Goal: Information Seeking & Learning: Learn about a topic

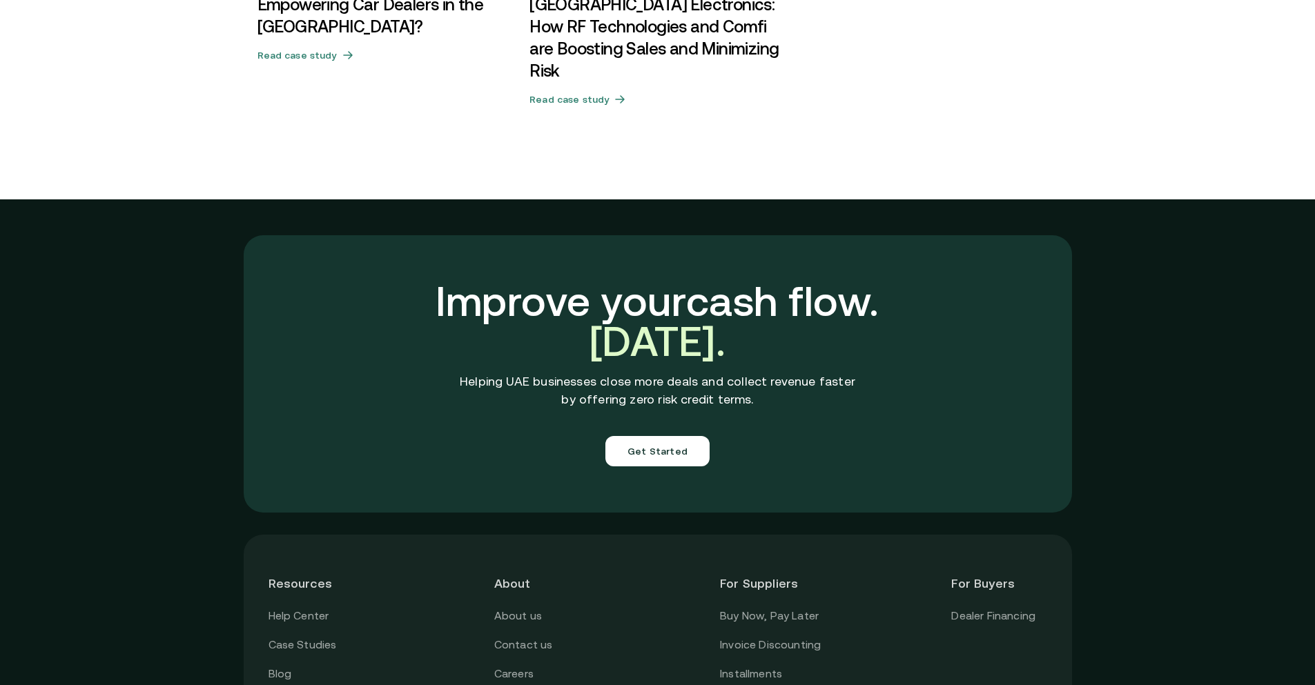
scroll to position [4791, 0]
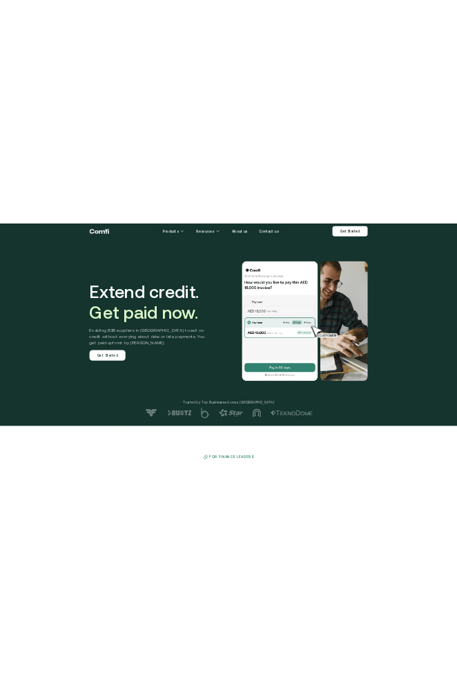
scroll to position [0, 0]
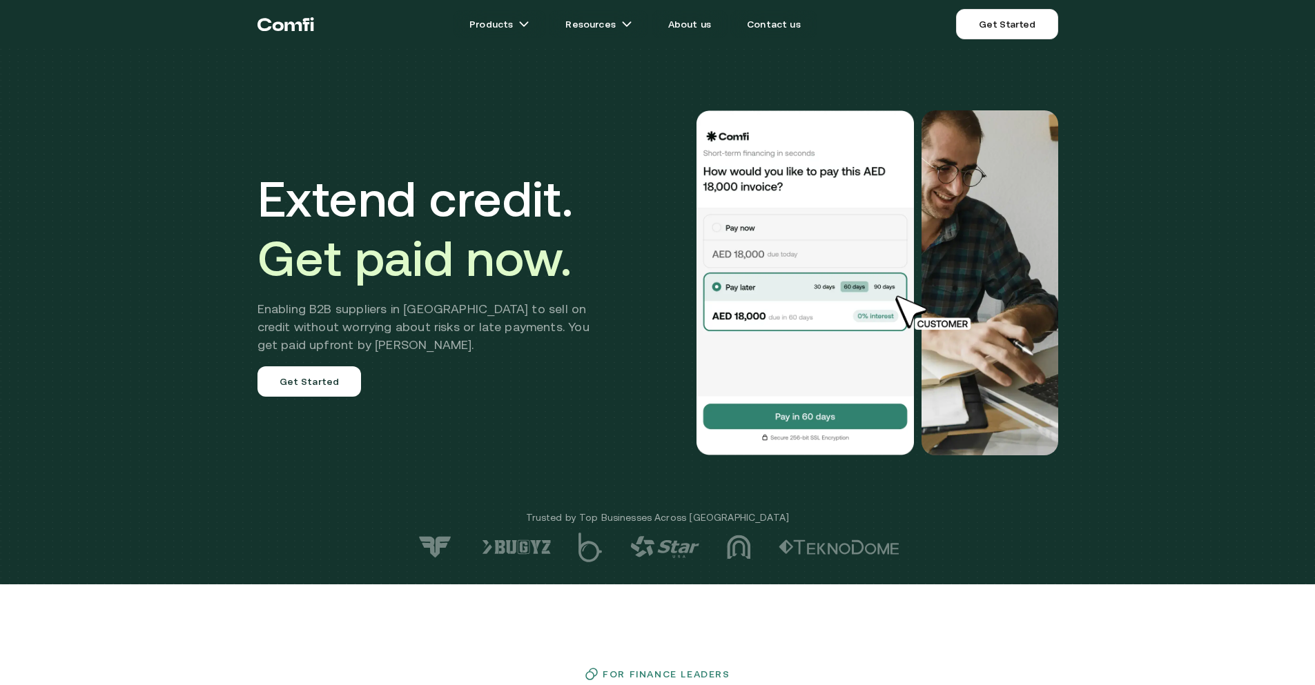
click at [402, 115] on div "Extend credit. Get paid now. Enabling B2B suppliers in MENA to sell on credit w…" at bounding box center [658, 282] width 828 height 455
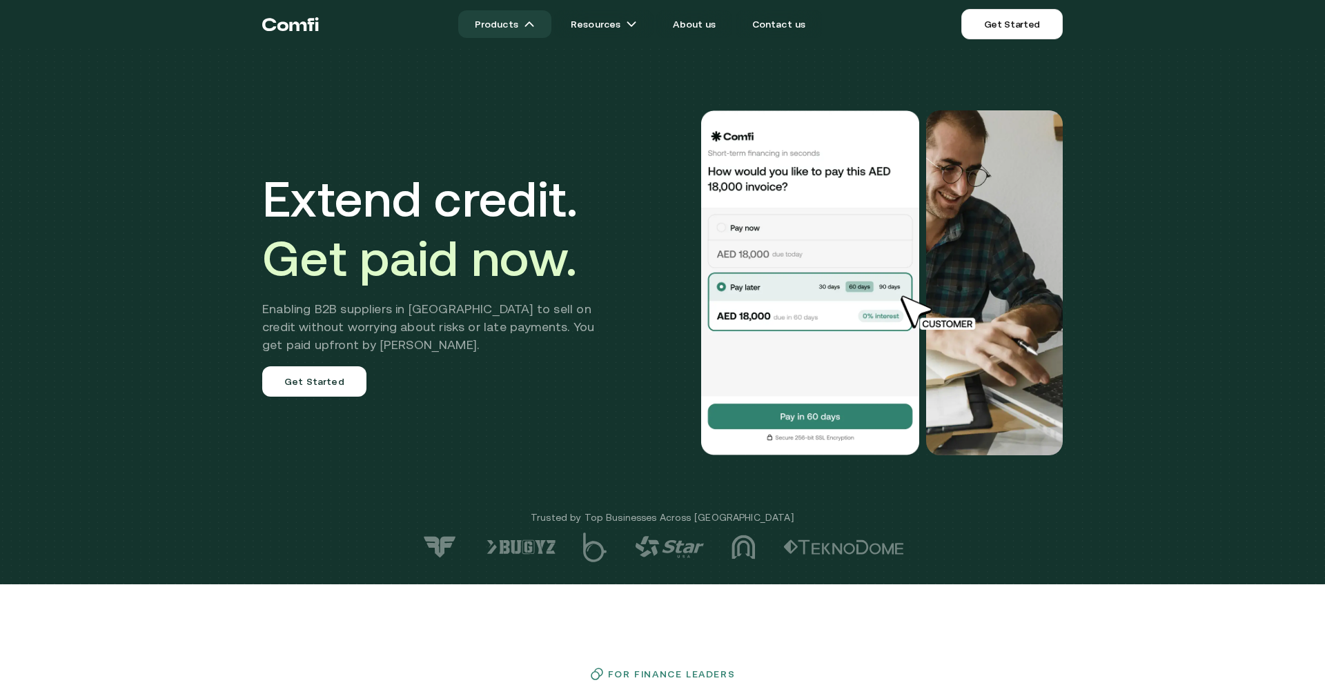
click at [524, 26] on link "Products" at bounding box center [504, 24] width 93 height 28
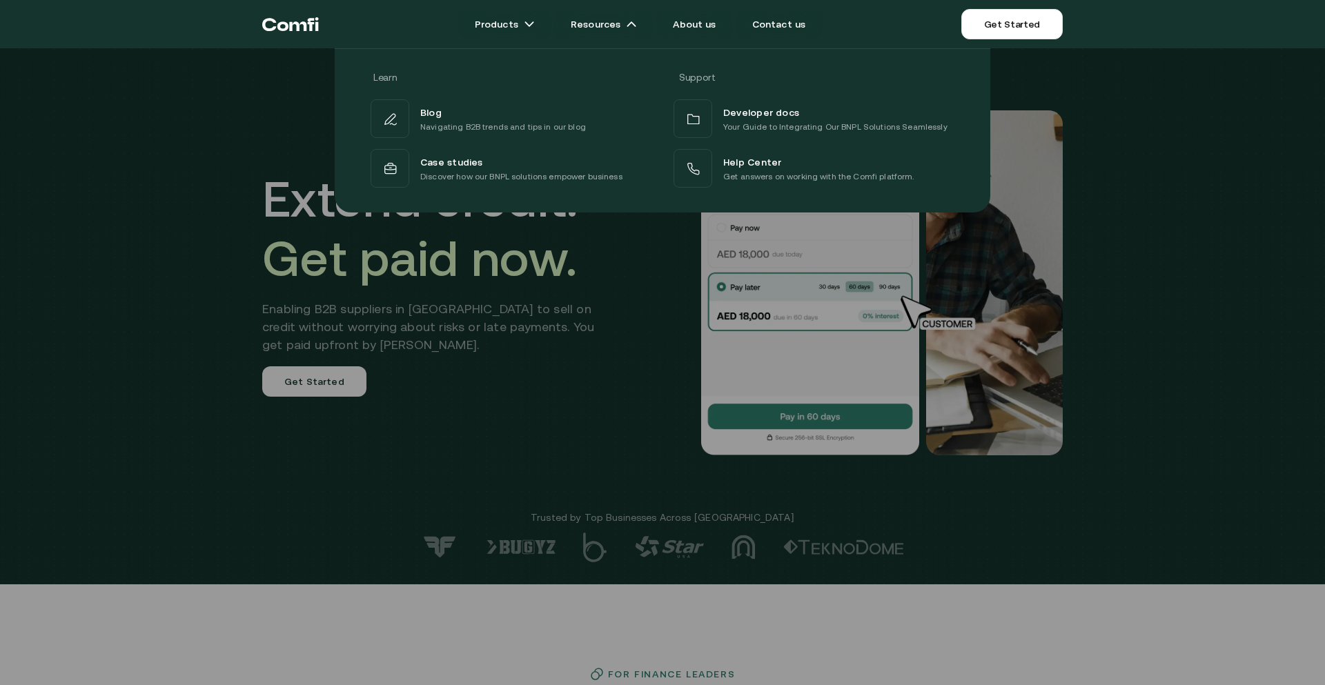
click at [542, 355] on div at bounding box center [662, 390] width 1325 height 685
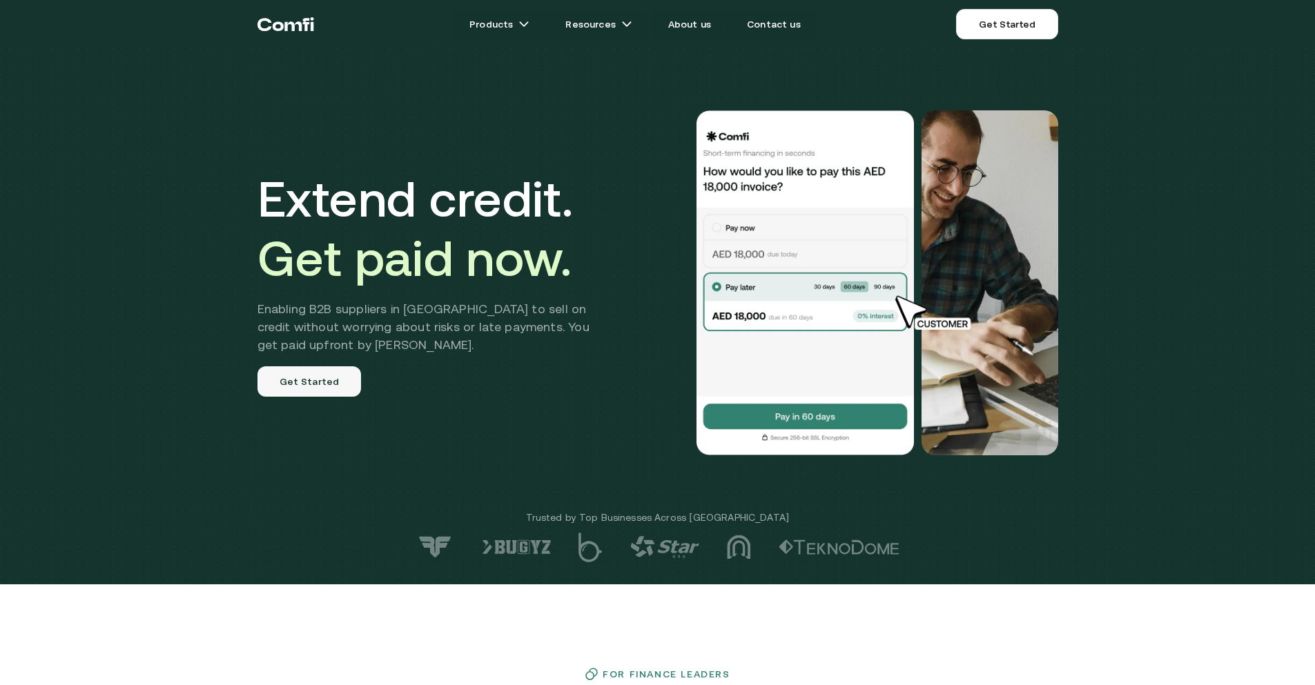
click at [308, 381] on link "Get Started" at bounding box center [309, 381] width 104 height 30
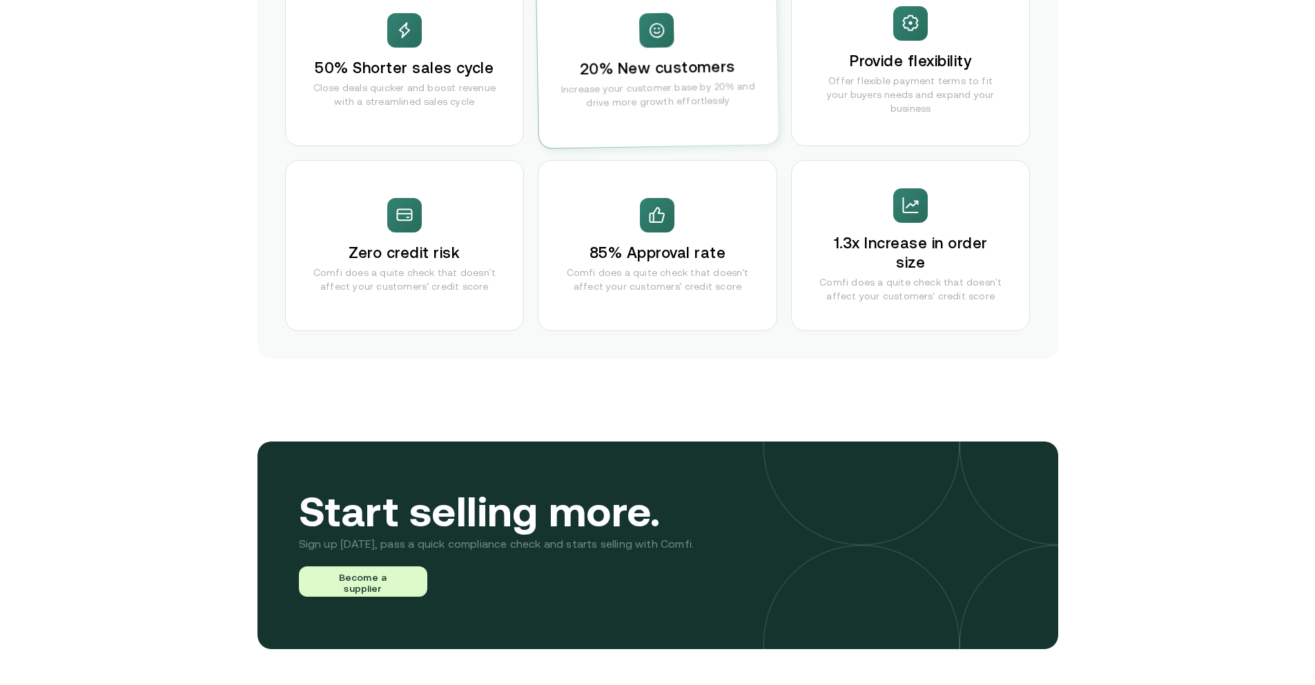
scroll to position [2829, 0]
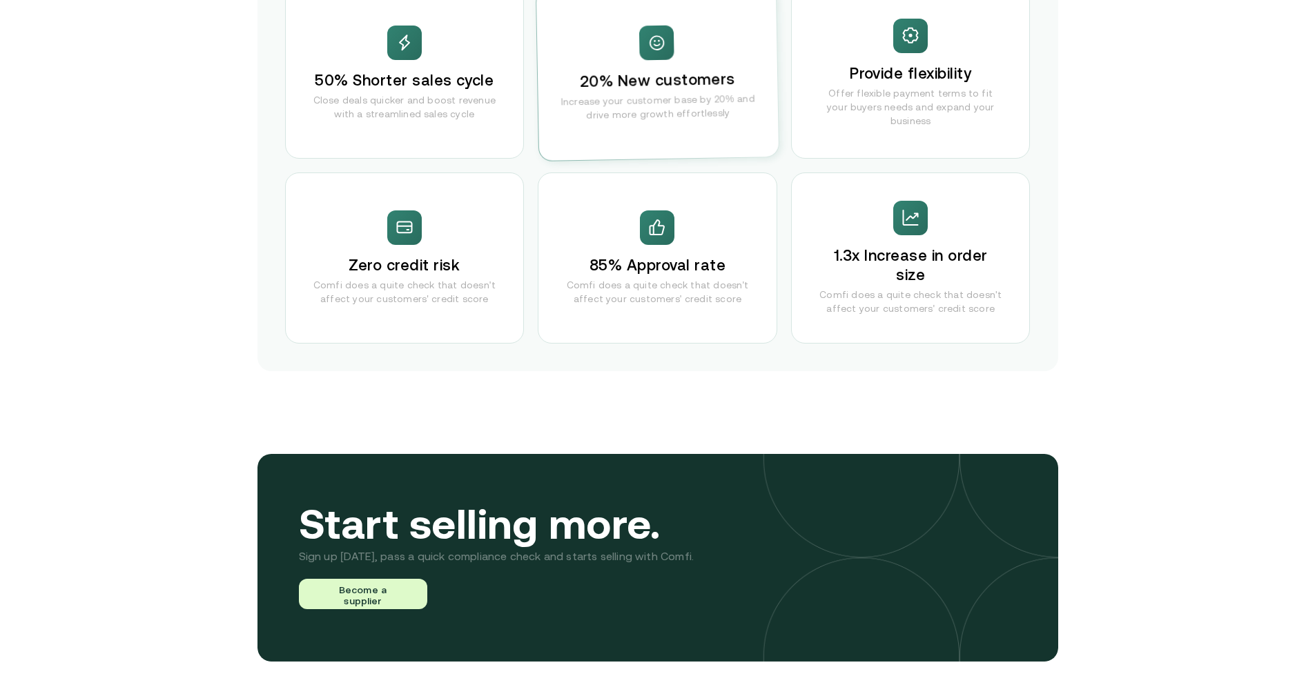
click at [287, 138] on div "For Sales Leaders Offer ultimate flexibility for your B2B buyers 50% Shorter sa…" at bounding box center [657, 113] width 800 height 518
